Goal: Find specific page/section

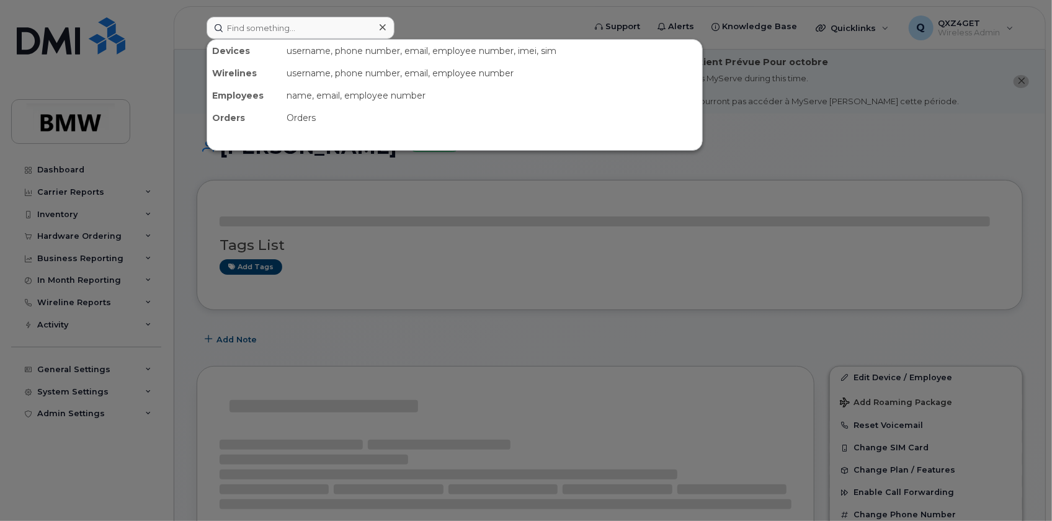
drag, startPoint x: 0, startPoint y: 0, endPoint x: 267, endPoint y: 25, distance: 267.9
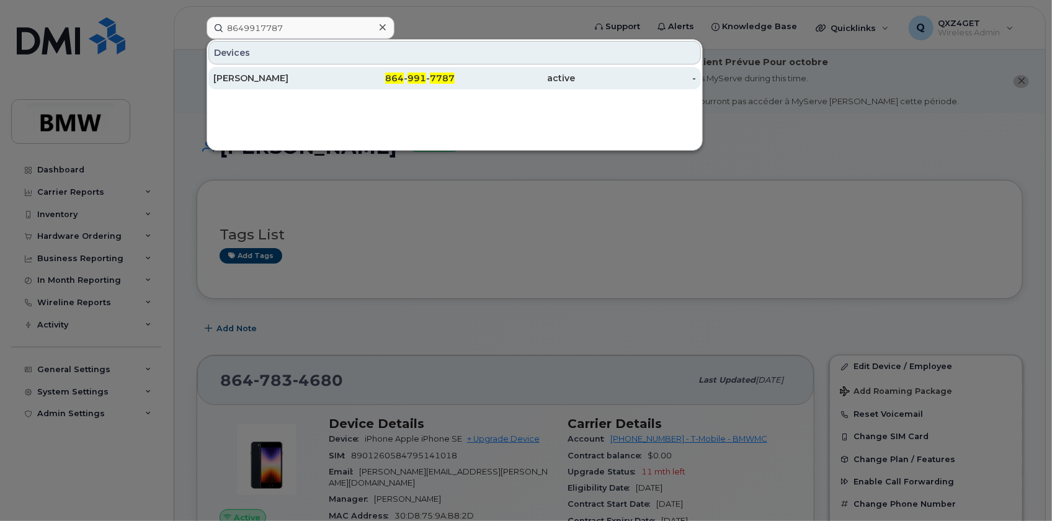
type input "8649917787"
click at [260, 77] on div "FADI DAGHER" at bounding box center [273, 78] width 121 height 12
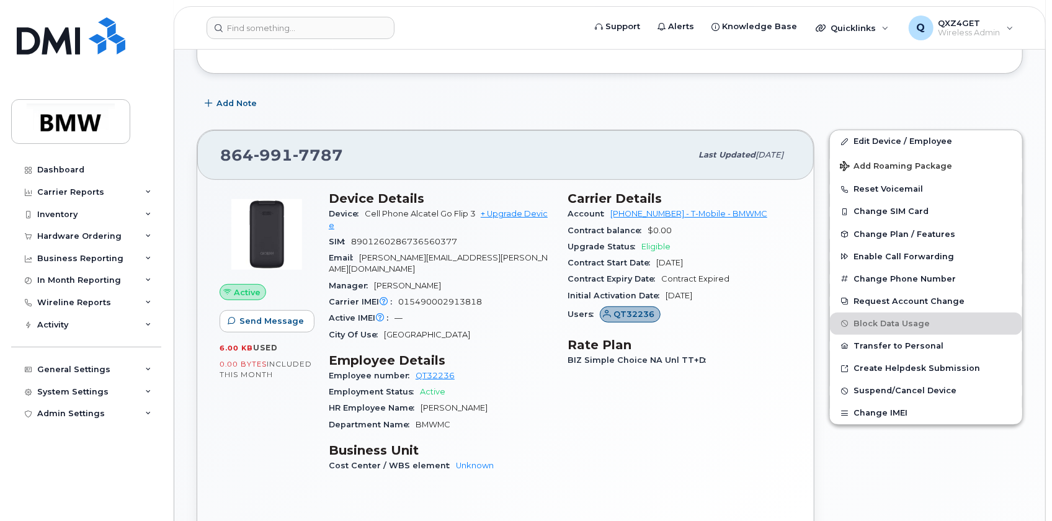
scroll to position [331, 0]
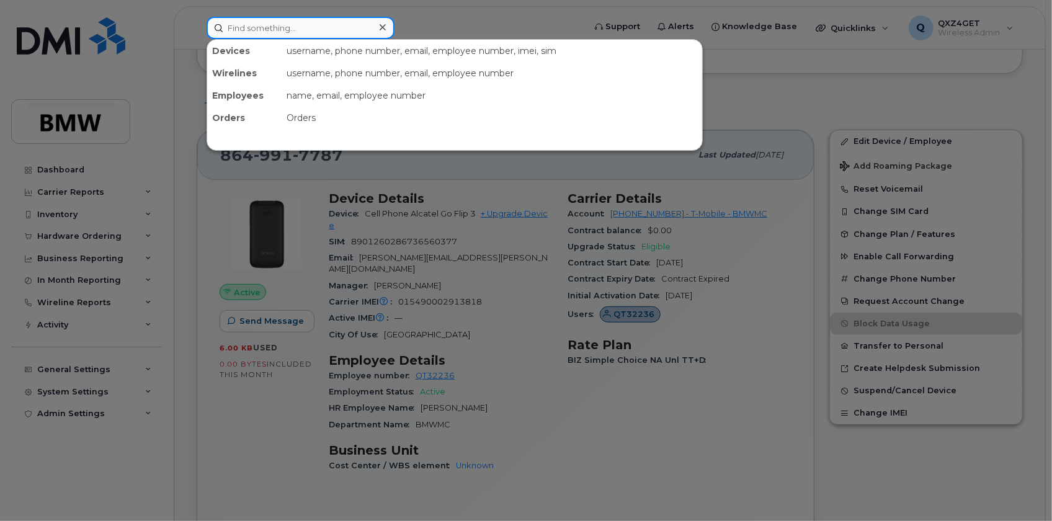
click at [254, 27] on input at bounding box center [301, 28] width 188 height 22
paste input "8647889319"
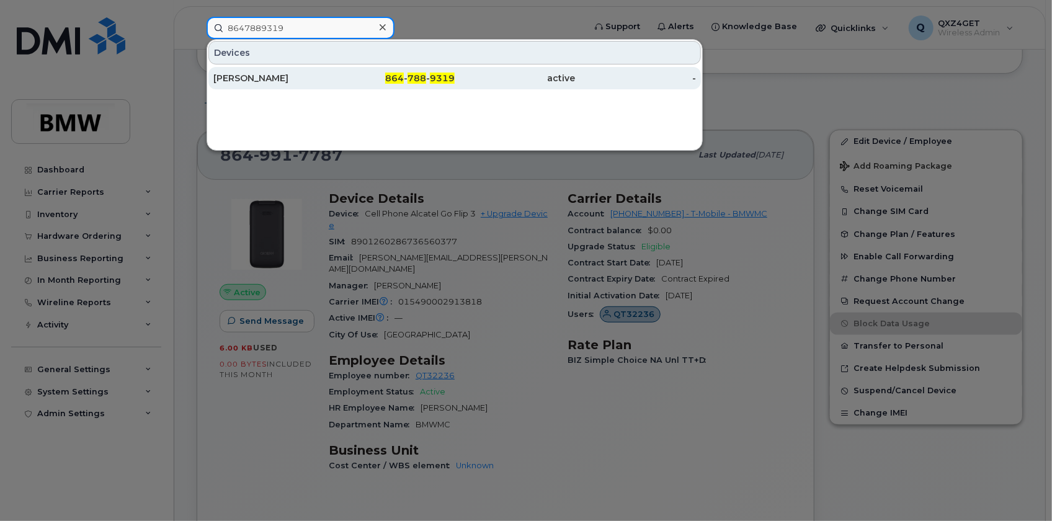
type input "8647889319"
click at [248, 75] on div "[PERSON_NAME]" at bounding box center [273, 78] width 121 height 12
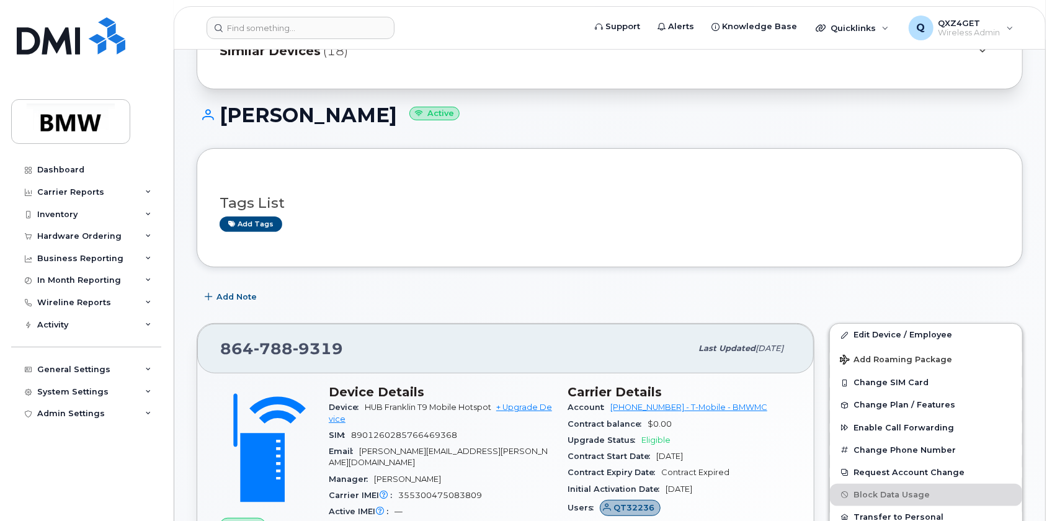
scroll to position [169, 0]
